Goal: Find specific page/section: Find specific page/section

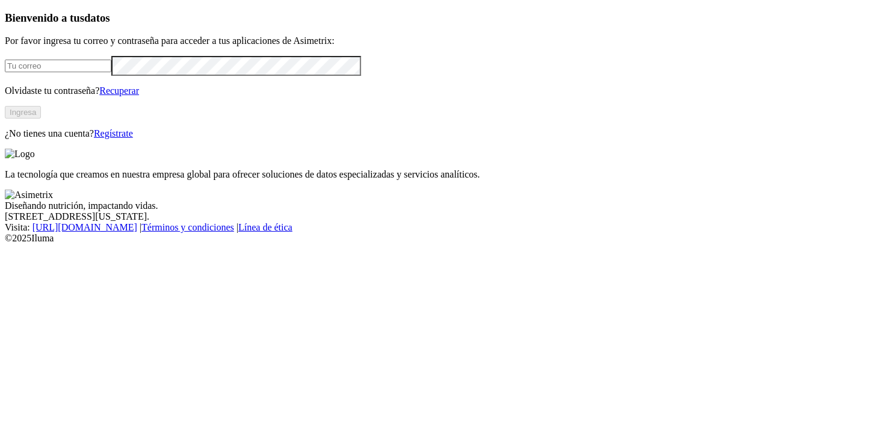
type input "[EMAIL_ADDRESS][DOMAIN_NAME]"
click at [41, 119] on button "Ingresa" at bounding box center [23, 112] width 36 height 13
